Goal: Task Accomplishment & Management: Manage account settings

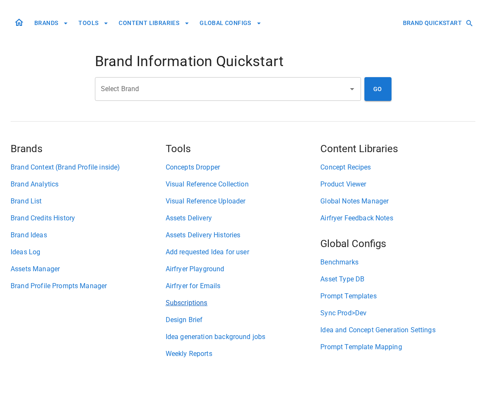
click at [200, 306] on link "Subscriptions" at bounding box center [243, 303] width 155 height 10
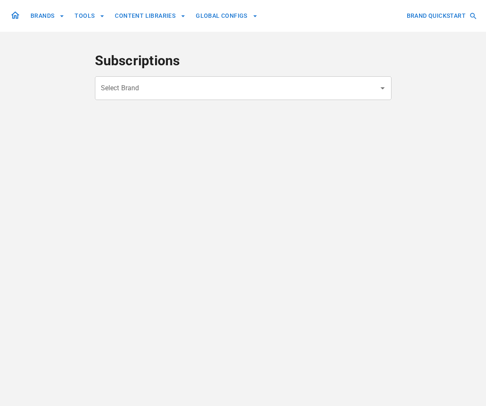
click at [206, 97] on div "Select Brand" at bounding box center [243, 88] width 297 height 24
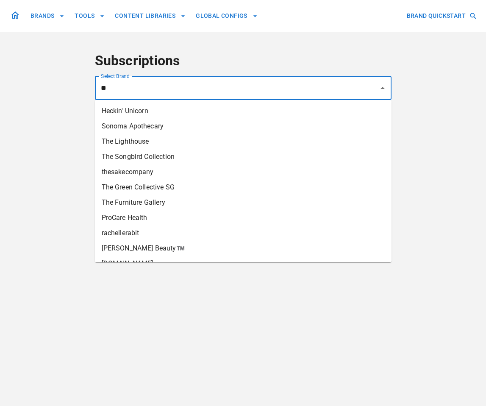
click at [186, 114] on li "Heckin' Unicorn" at bounding box center [243, 110] width 297 height 15
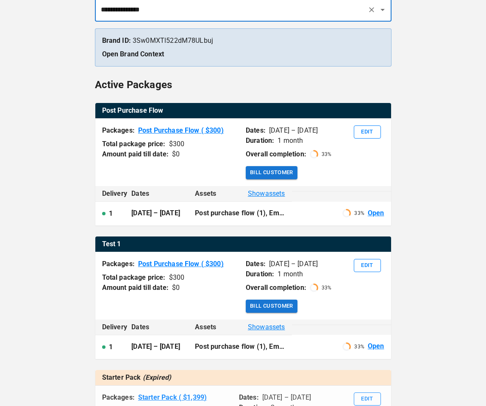
scroll to position [100, 0]
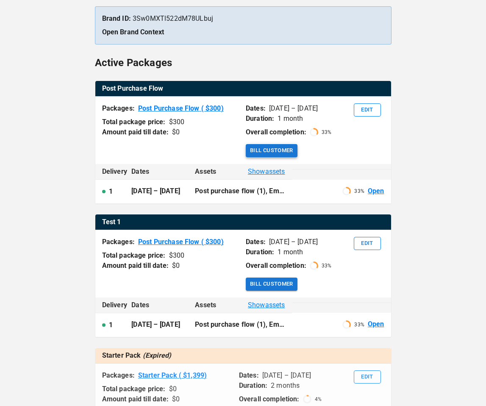
type input "**********"
click at [280, 150] on button "Bill Customer" at bounding box center [272, 150] width 52 height 13
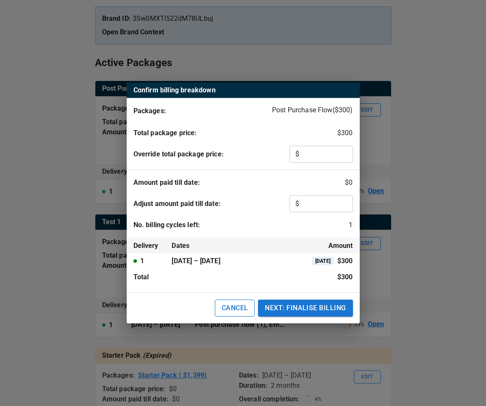
click at [236, 314] on button "CANCEL" at bounding box center [235, 307] width 40 height 17
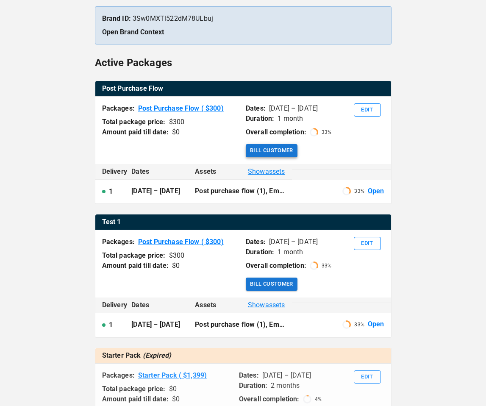
click at [285, 147] on button "Bill Customer" at bounding box center [272, 150] width 52 height 13
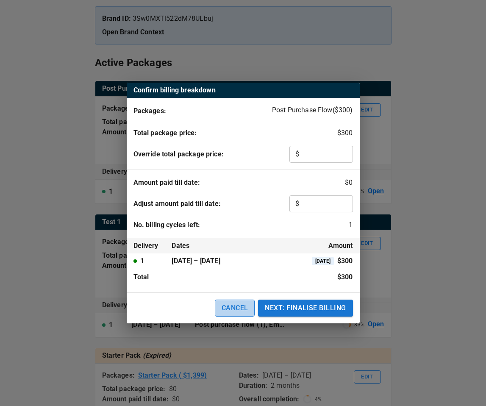
click at [238, 307] on button "CANCEL" at bounding box center [235, 307] width 40 height 17
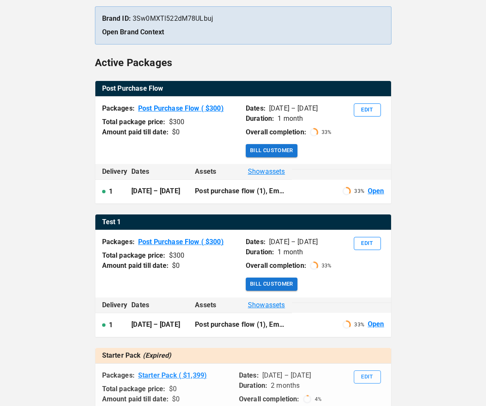
click at [276, 159] on div "Post Purchase Flow Packages: Post Purchase Flow ( $ 300 ) Total package price: …" at bounding box center [243, 142] width 297 height 123
click at [274, 151] on button "Bill Customer" at bounding box center [272, 150] width 52 height 13
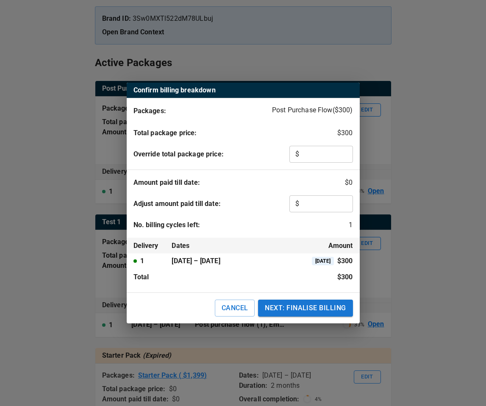
click at [319, 154] on input "text" at bounding box center [327, 154] width 52 height 17
type input "*"
type input "***"
click at [323, 200] on input "text" at bounding box center [327, 203] width 52 height 17
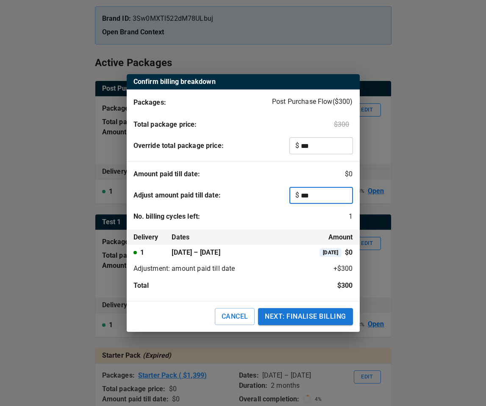
type input "***"
click at [247, 218] on div "No. billing cycles left: 1" at bounding box center [242, 220] width 219 height 19
click at [274, 310] on button "NEXT: FINALISE BILLING" at bounding box center [305, 316] width 94 height 17
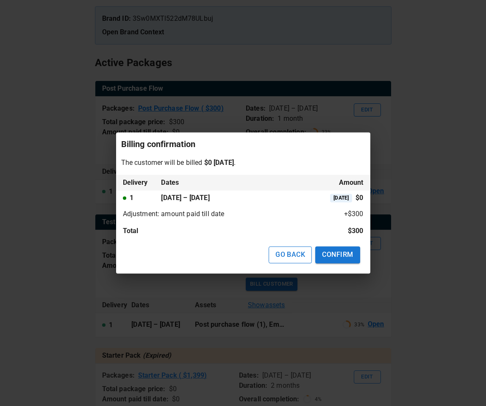
click at [275, 259] on button "GO BACK" at bounding box center [290, 255] width 43 height 17
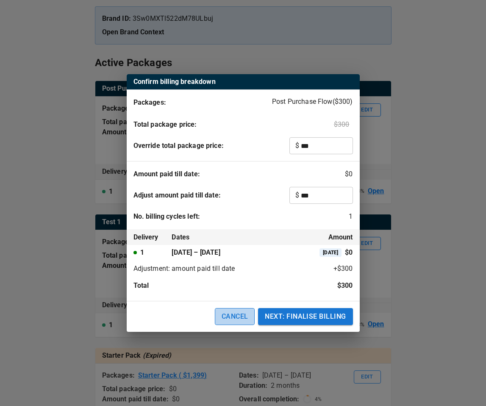
click at [226, 320] on button "CANCEL" at bounding box center [235, 316] width 40 height 17
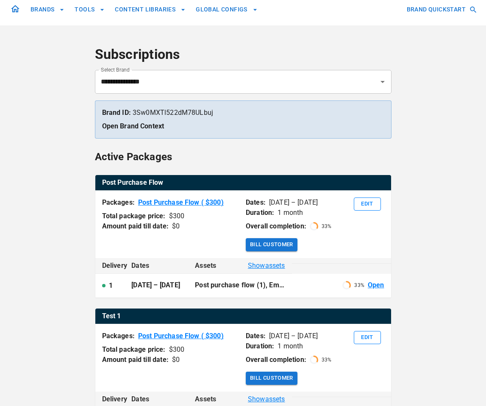
scroll to position [0, 0]
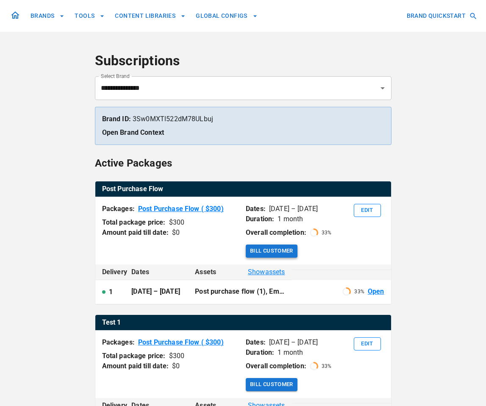
click at [258, 255] on button "Bill Customer" at bounding box center [272, 250] width 52 height 13
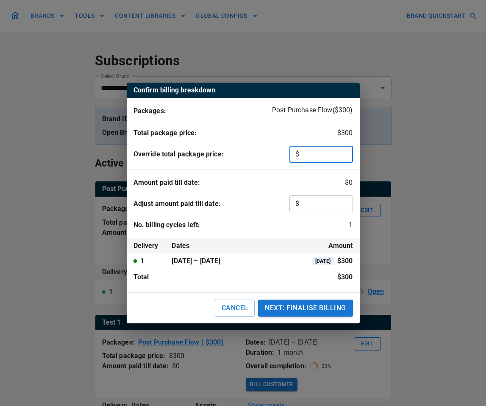
click at [308, 148] on input "text" at bounding box center [327, 154] width 52 height 17
type input "*"
click at [338, 311] on button "NEXT: FINALISE BILLING" at bounding box center [305, 307] width 94 height 17
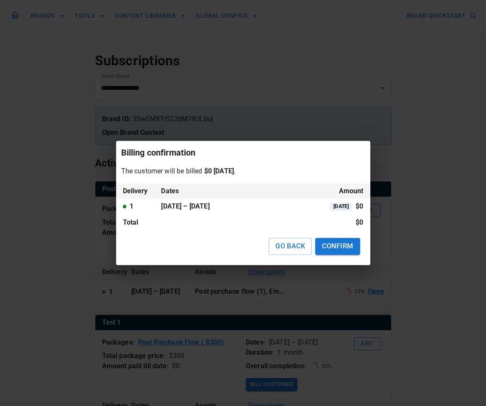
click at [337, 254] on button "CONFIRM" at bounding box center [337, 246] width 44 height 17
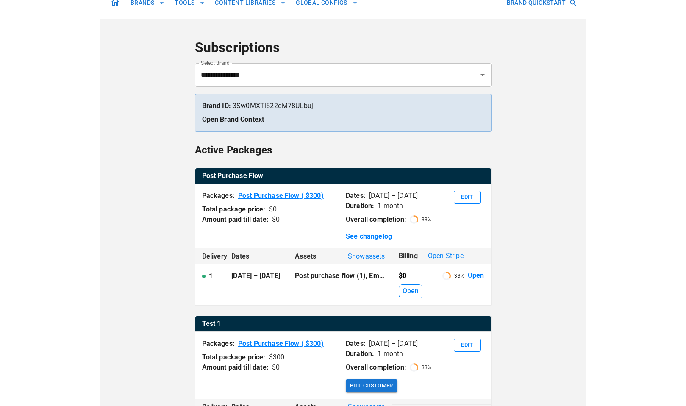
scroll to position [14, 0]
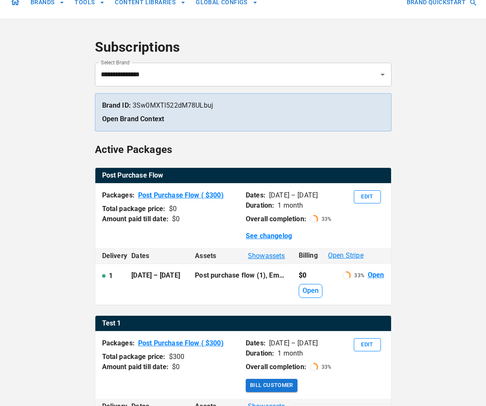
click at [344, 253] on span "Open Stripe" at bounding box center [346, 255] width 36 height 10
click at [208, 104] on p "Brand ID: 3Sw0MXTl522dM78ULbuj" at bounding box center [243, 105] width 282 height 10
copy p "3Sw0MXTl522dM78ULbuj"
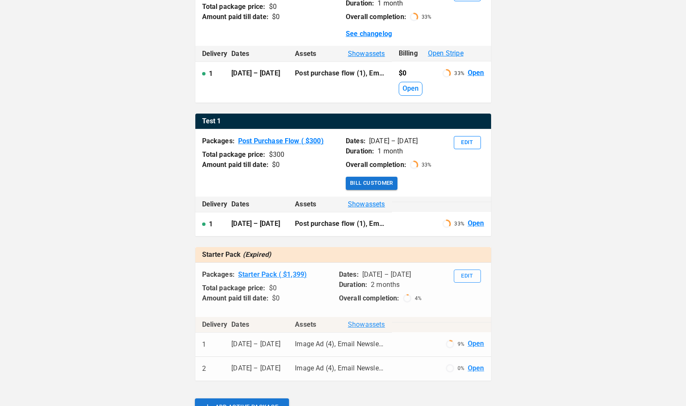
scroll to position [317, 0]
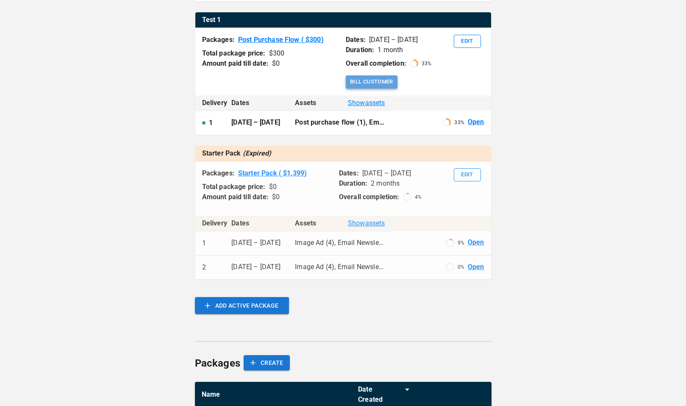
click at [384, 83] on button "Bill Customer" at bounding box center [372, 81] width 52 height 13
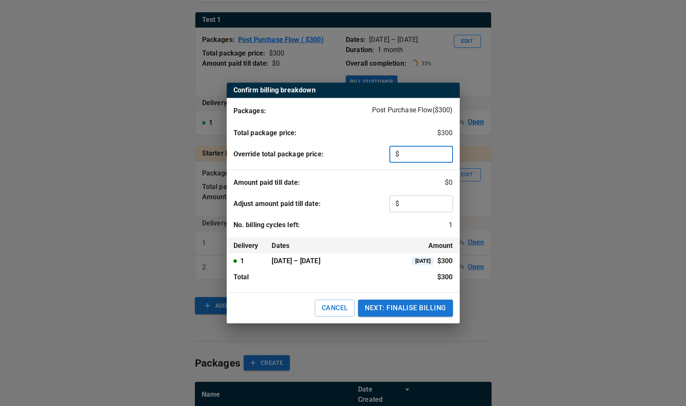
click at [434, 154] on input "text" at bounding box center [427, 154] width 52 height 17
type input "*"
type input "**"
click at [433, 309] on button "NEXT: FINALISE BILLING" at bounding box center [405, 307] width 94 height 17
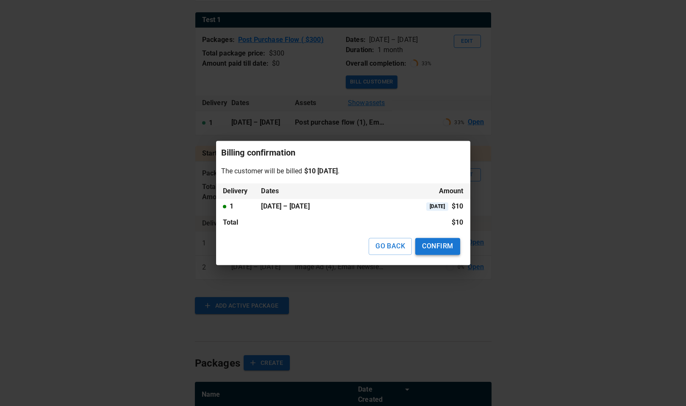
click at [440, 249] on button "CONFIRM" at bounding box center [437, 246] width 44 height 17
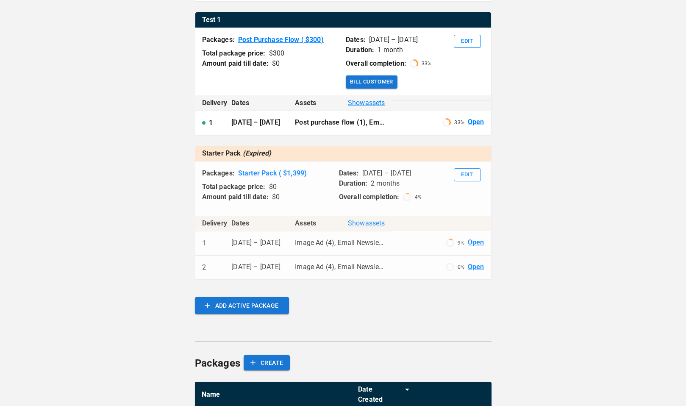
scroll to position [297, 0]
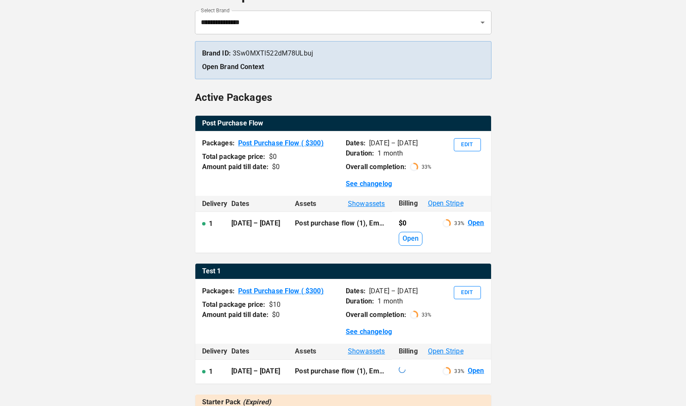
scroll to position [112, 0]
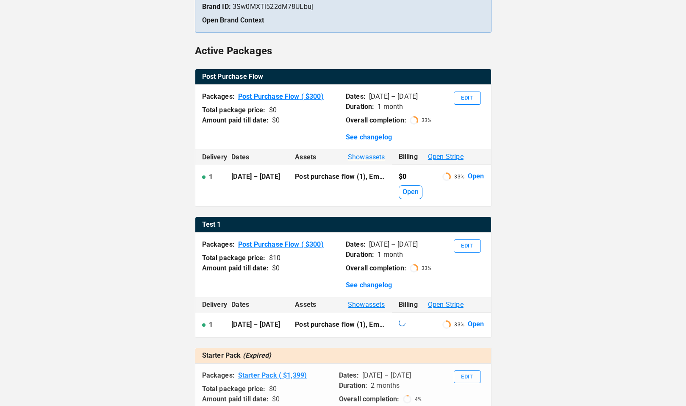
click at [438, 282] on div "Packages: Post Purchase Flow ( $ 300 ) Total package price: $ 10 Amount paid ti…" at bounding box center [343, 262] width 296 height 58
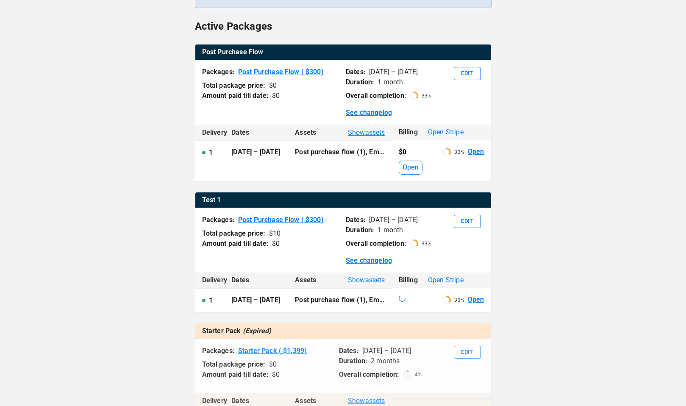
scroll to position [138, 0]
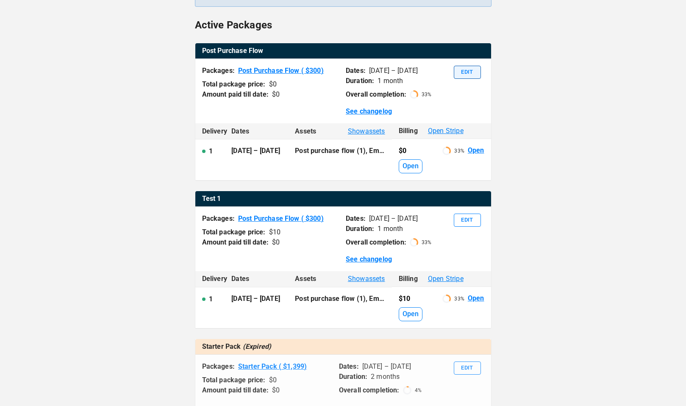
click at [470, 69] on button "Edit" at bounding box center [467, 72] width 27 height 13
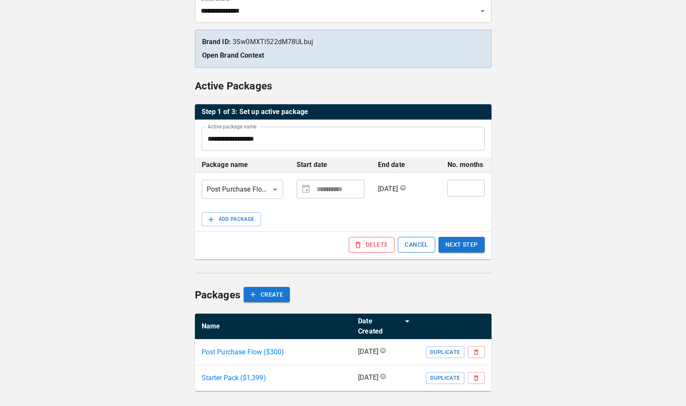
click at [416, 242] on button "CANCEL" at bounding box center [416, 245] width 37 height 16
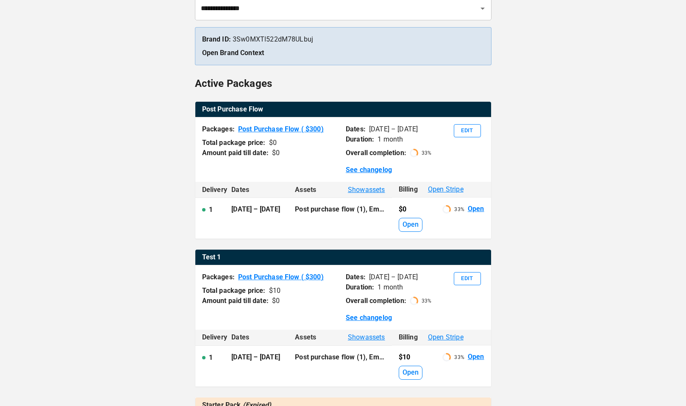
scroll to position [89, 0]
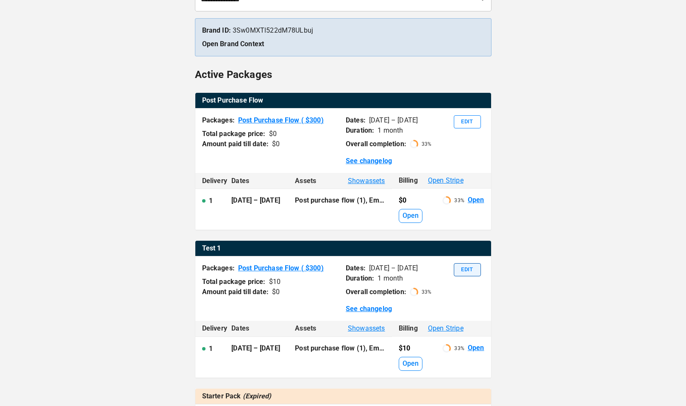
click at [469, 265] on button "Edit" at bounding box center [467, 269] width 27 height 13
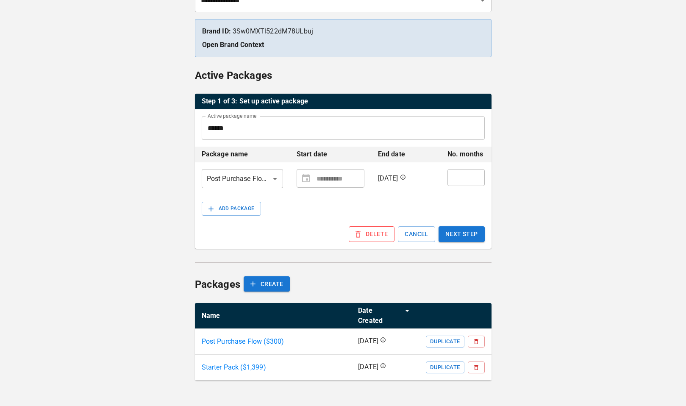
scroll to position [77, 0]
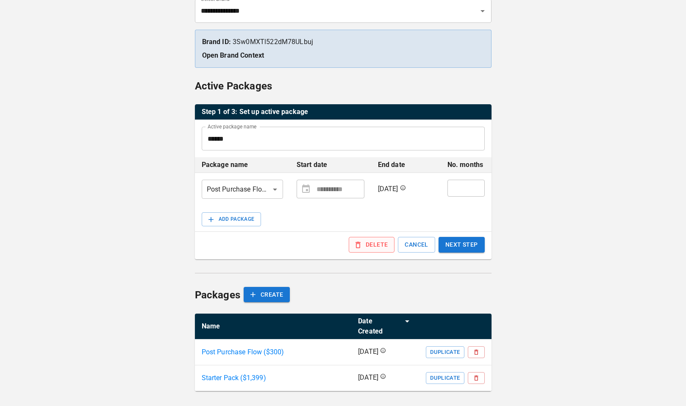
click at [363, 241] on button "DELETE" at bounding box center [372, 245] width 46 height 16
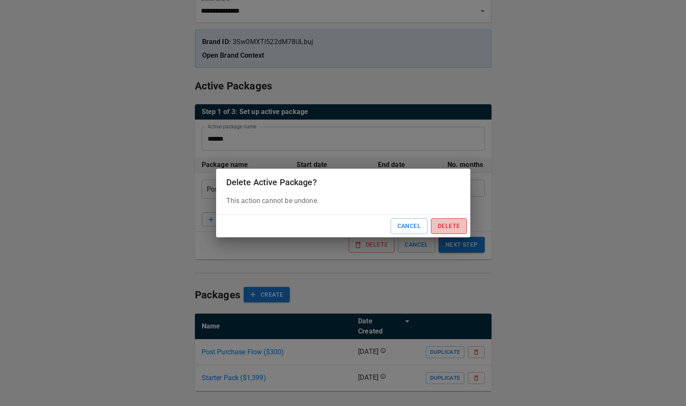
click at [448, 232] on button "Delete" at bounding box center [449, 226] width 36 height 16
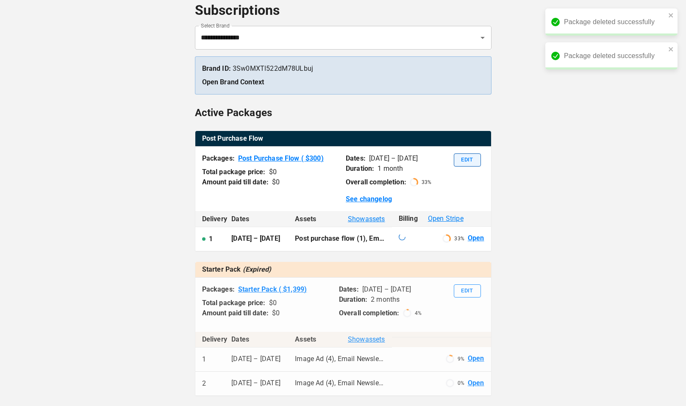
scroll to position [11, 0]
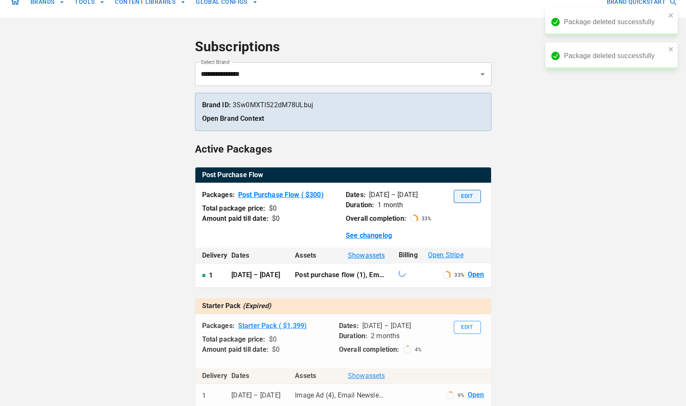
click at [465, 133] on div "**********" at bounding box center [343, 325] width 297 height 573
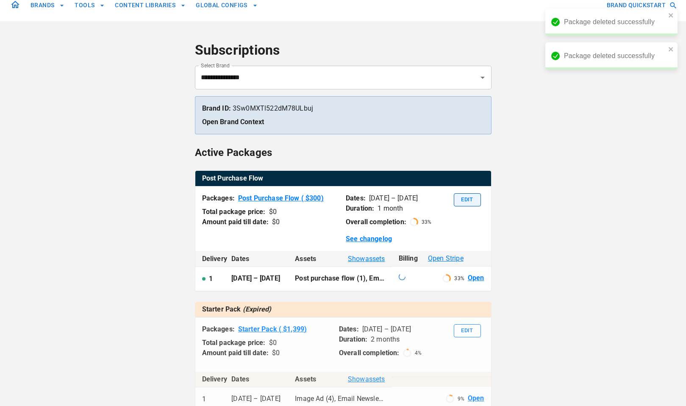
scroll to position [0, 0]
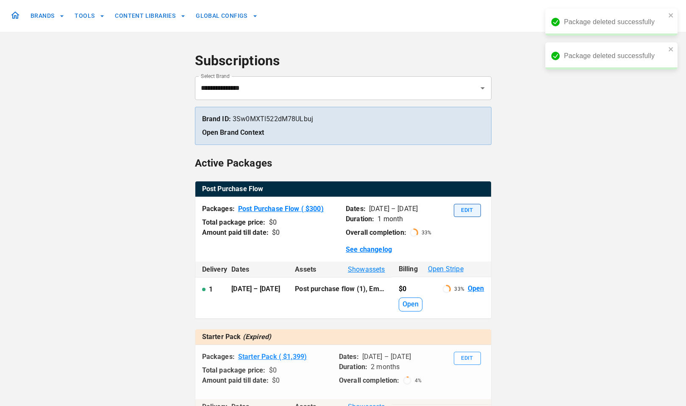
click at [466, 208] on button "Edit" at bounding box center [467, 210] width 27 height 13
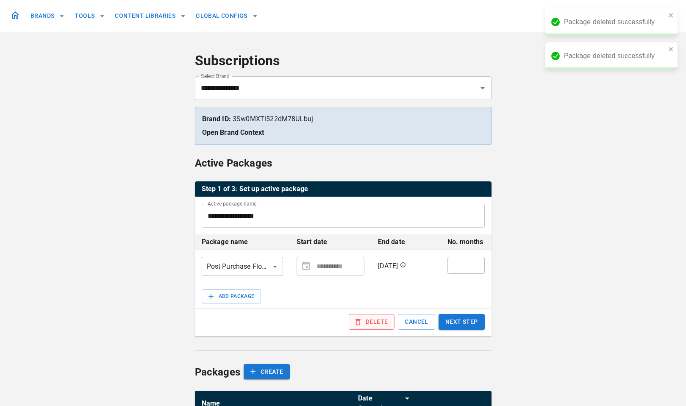
click at [383, 324] on button "DELETE" at bounding box center [372, 322] width 46 height 16
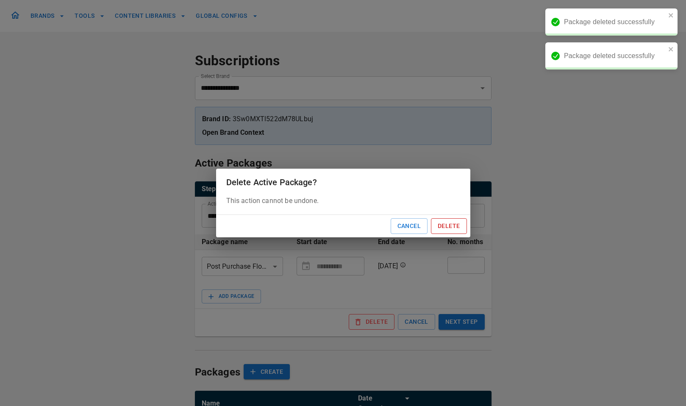
click at [444, 230] on button "Delete" at bounding box center [449, 226] width 36 height 16
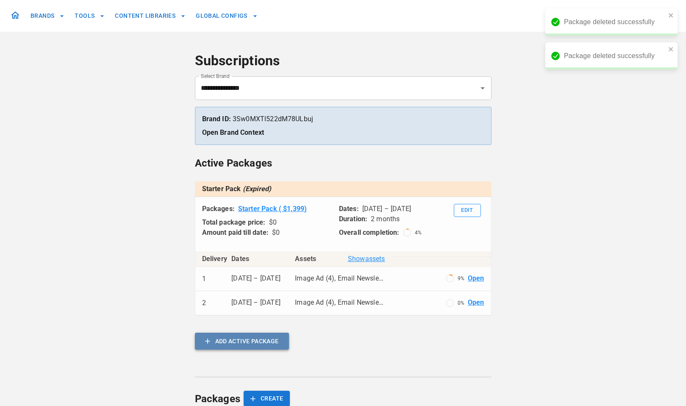
click at [223, 344] on button "ADD ACTIVE PACKAGE" at bounding box center [242, 341] width 94 height 17
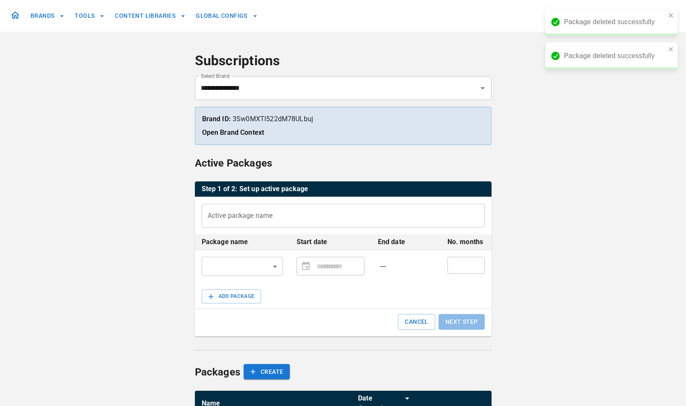
click at [237, 222] on input "Active package name" at bounding box center [343, 216] width 283 height 24
click at [225, 255] on td "​ ​" at bounding box center [242, 266] width 95 height 33
click at [225, 263] on body "**********" at bounding box center [343, 247] width 686 height 494
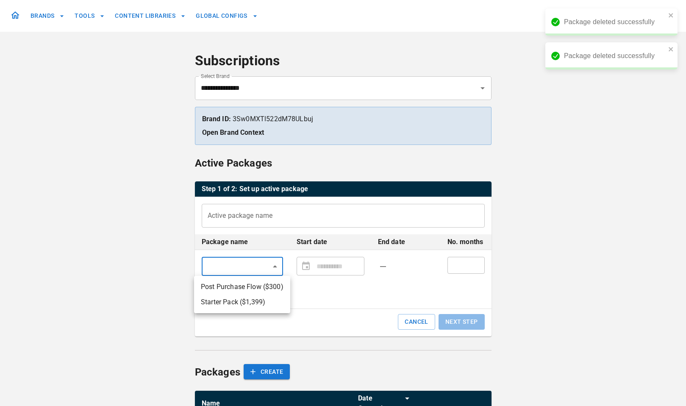
click at [232, 280] on li "Post Purchase Flow ($ 300 )" at bounding box center [242, 286] width 96 height 15
type input "**********"
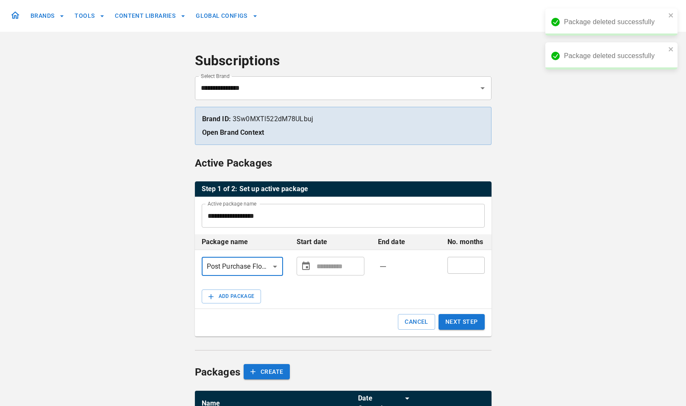
click at [304, 265] on icon "Choose date" at bounding box center [306, 266] width 10 height 10
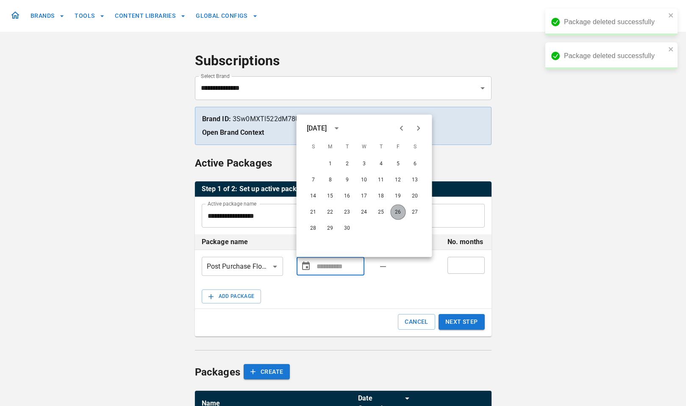
click at [395, 213] on button "26" at bounding box center [398, 212] width 15 height 15
type input "**********"
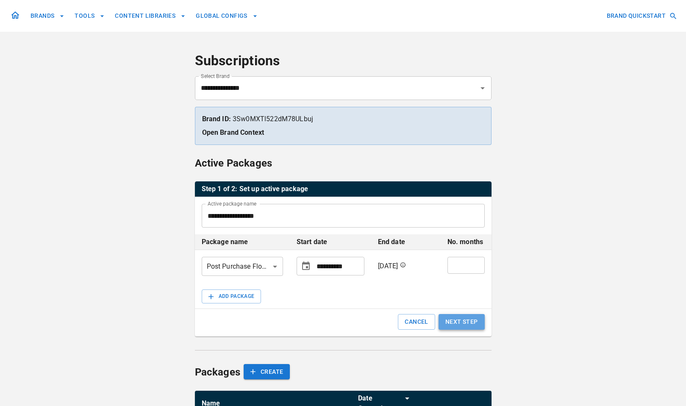
click at [474, 316] on button "NEXT STEP" at bounding box center [461, 322] width 46 height 16
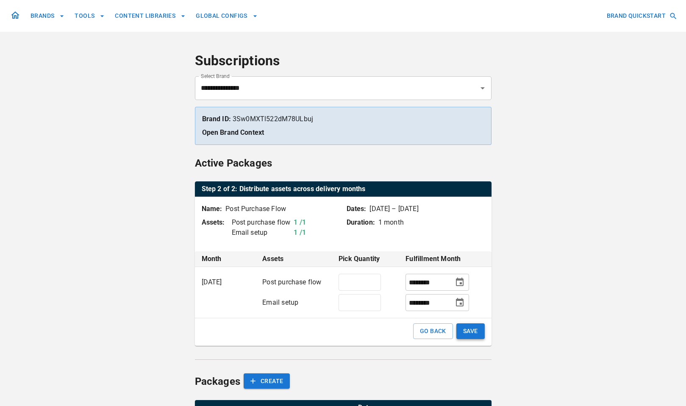
click at [474, 326] on button "SAVE" at bounding box center [470, 331] width 28 height 16
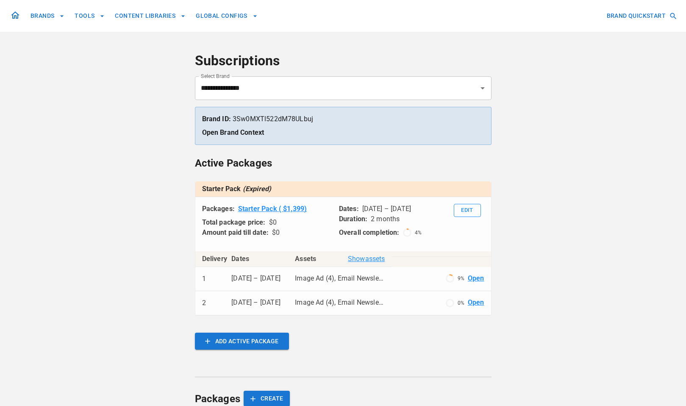
click at [540, 275] on div "**********" at bounding box center [343, 260] width 686 height 520
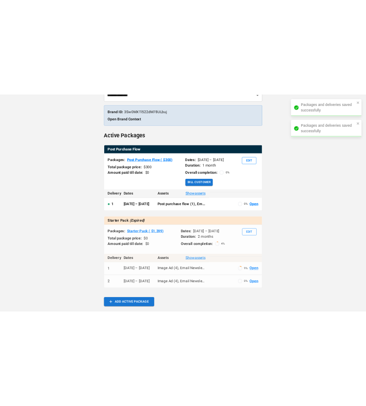
scroll to position [85, 0]
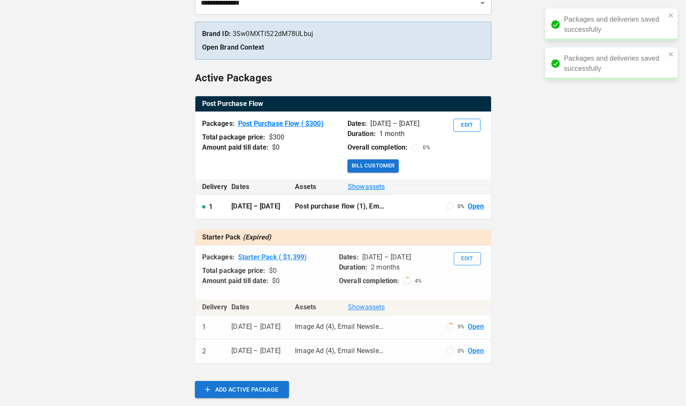
click at [540, 275] on div "**********" at bounding box center [343, 242] width 686 height 654
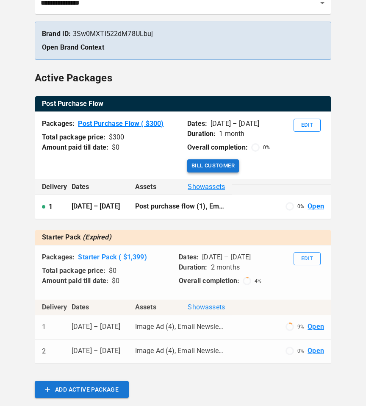
click at [225, 166] on button "Bill Customer" at bounding box center [213, 165] width 52 height 13
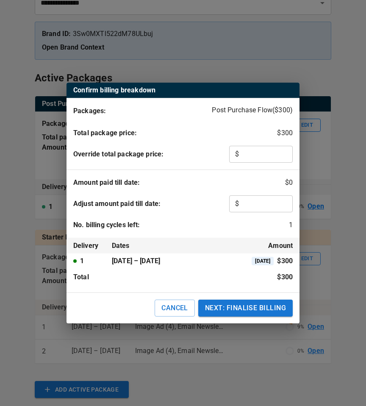
click at [259, 203] on input "text" at bounding box center [267, 203] width 52 height 17
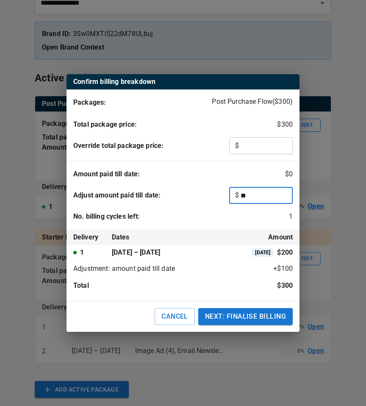
type input "*"
